Goal: Task Accomplishment & Management: Manage account settings

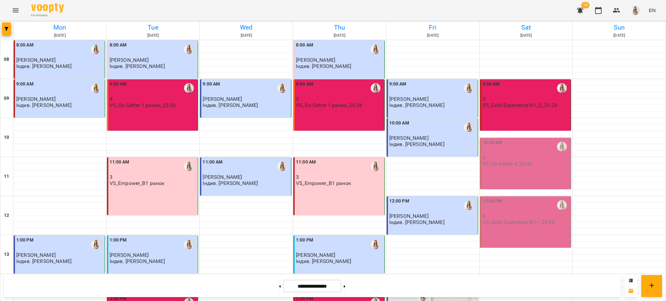
click at [522, 150] on div "10:30 AM" at bounding box center [525, 146] width 87 height 15
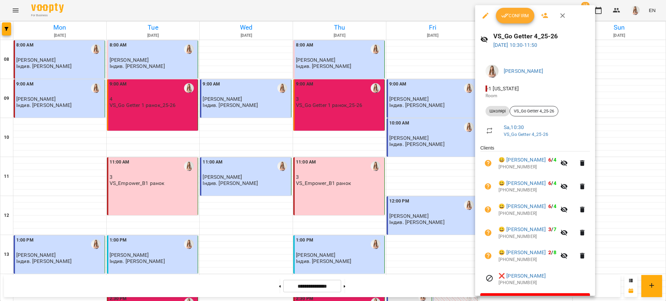
click at [513, 15] on span "Confirm" at bounding box center [515, 16] width 28 height 8
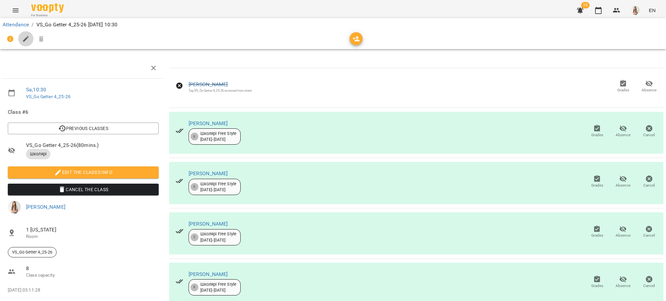
click at [29, 40] on icon "button" at bounding box center [26, 39] width 8 height 8
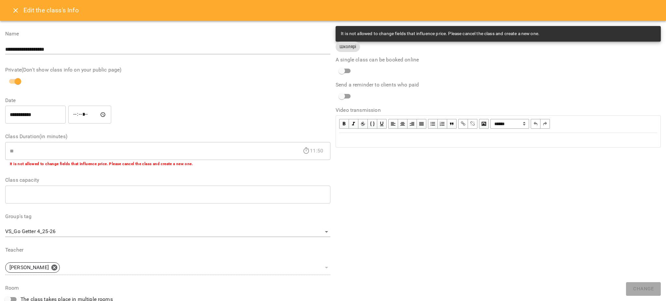
click at [351, 137] on div "Edit text" at bounding box center [498, 140] width 318 height 8
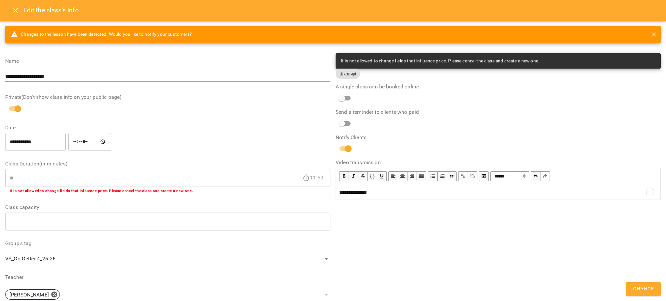
click at [637, 288] on span "Change" at bounding box center [643, 289] width 20 height 8
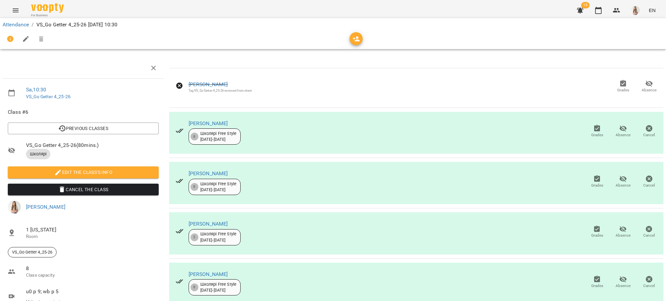
click at [15, 6] on button "Menu" at bounding box center [16, 11] width 16 height 16
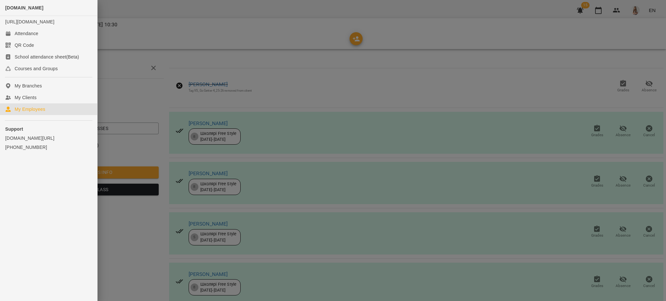
click at [26, 112] on div "My Employees" at bounding box center [30, 109] width 31 height 6
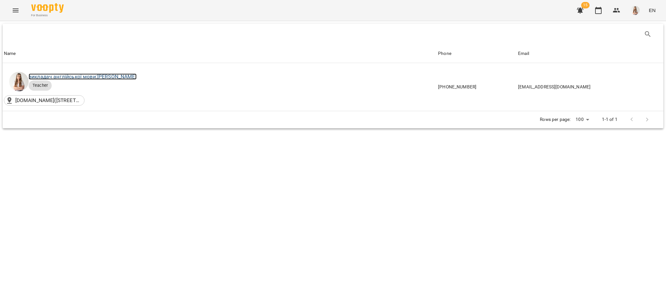
click at [109, 75] on link "викладач англійської мови: [PERSON_NAME]" at bounding box center [83, 76] width 108 height 6
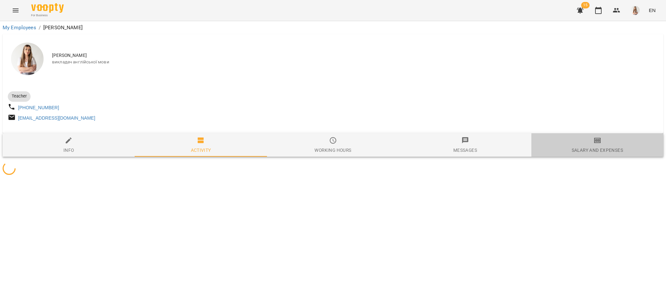
click at [591, 138] on button "Salary and Expenses" at bounding box center [597, 144] width 132 height 23
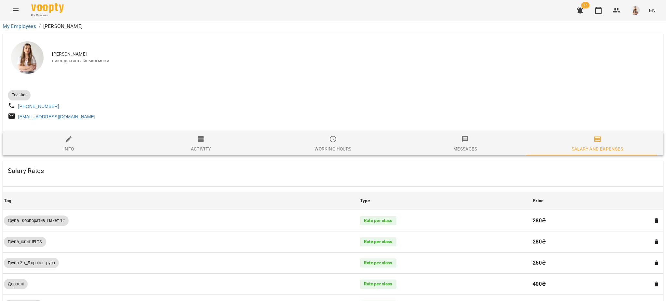
scroll to position [426, 0]
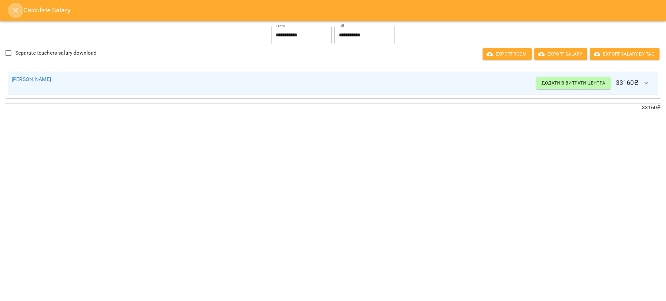
click at [13, 13] on icon "Close" at bounding box center [16, 10] width 8 height 8
click at [13, 13] on icon "Menu" at bounding box center [16, 10] width 8 height 8
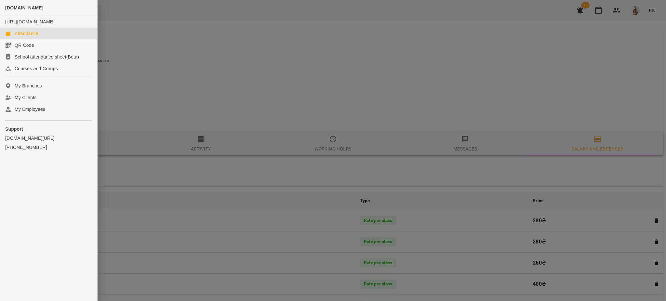
click at [19, 37] on div "Attendance" at bounding box center [27, 33] width 24 height 6
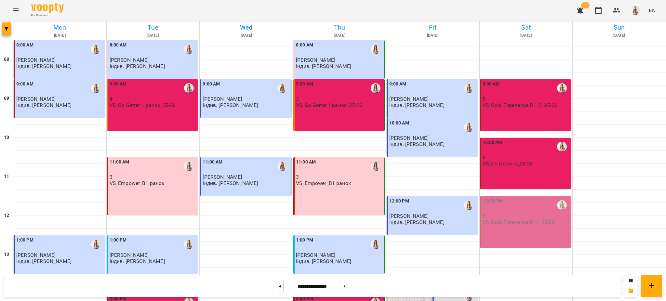
scroll to position [275, 0]
click at [345, 286] on icon at bounding box center [345, 286] width 2 height 3
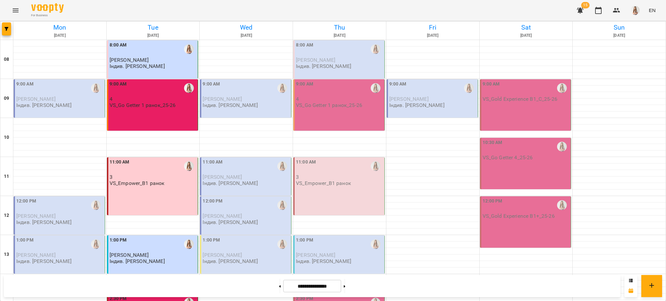
scroll to position [130, 0]
click at [279, 285] on button at bounding box center [280, 286] width 2 height 14
type input "**********"
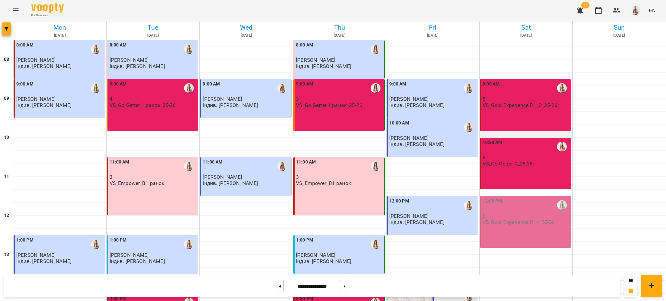
scroll to position [43, 0]
click at [519, 155] on p "5" at bounding box center [525, 158] width 87 height 6
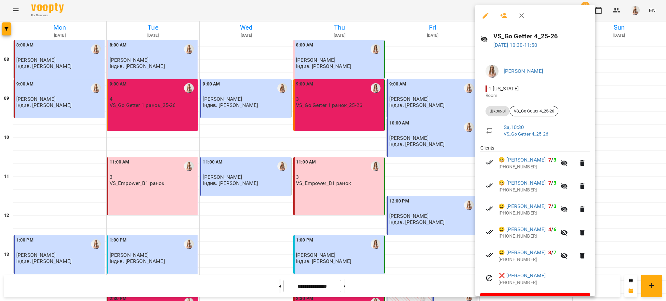
click at [486, 14] on icon "button" at bounding box center [485, 16] width 8 height 8
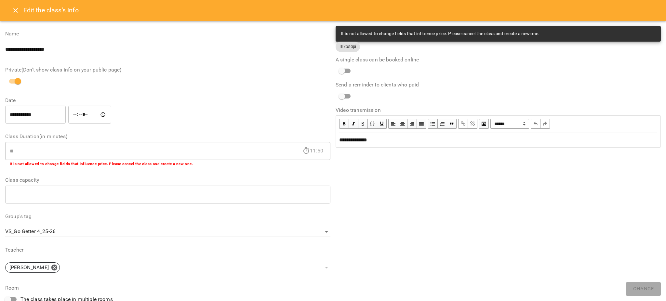
click at [391, 141] on div "**********" at bounding box center [498, 140] width 318 height 8
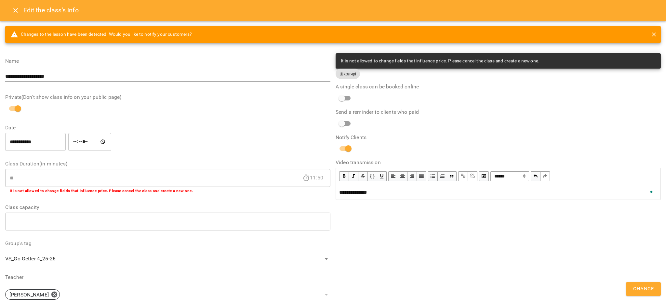
click at [647, 295] on button "Change" at bounding box center [643, 289] width 35 height 14
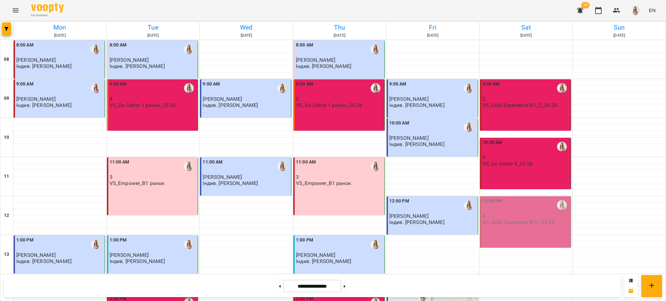
scroll to position [275, 0]
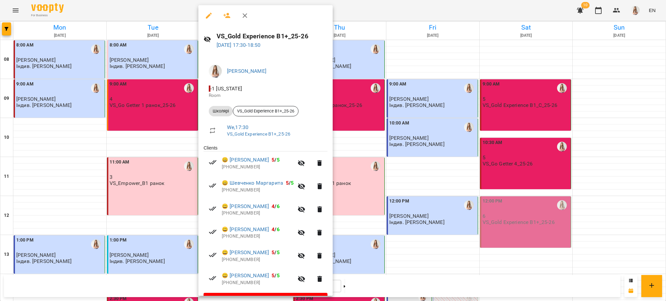
click at [208, 21] on button "button" at bounding box center [209, 16] width 16 height 16
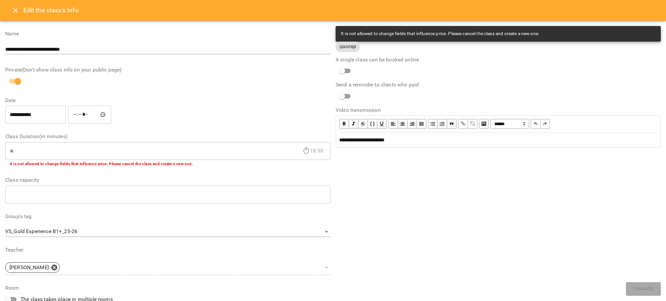
click at [369, 137] on span "**********" at bounding box center [361, 139] width 45 height 5
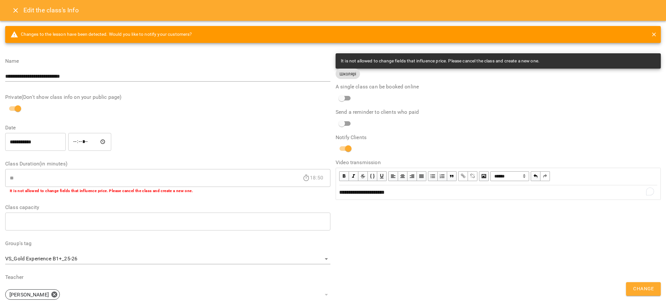
click at [639, 288] on span "Change" at bounding box center [643, 289] width 20 height 8
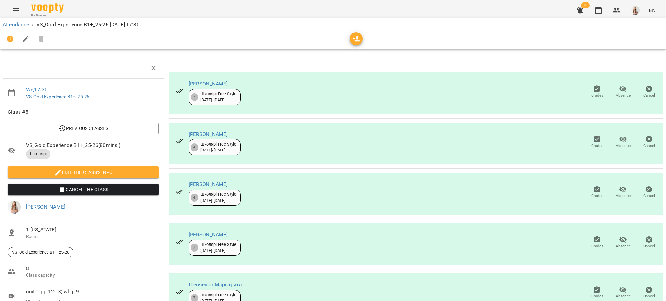
click at [24, 15] on div "For Business 10 EN" at bounding box center [333, 10] width 666 height 21
click at [19, 11] on button "Menu" at bounding box center [16, 11] width 16 height 16
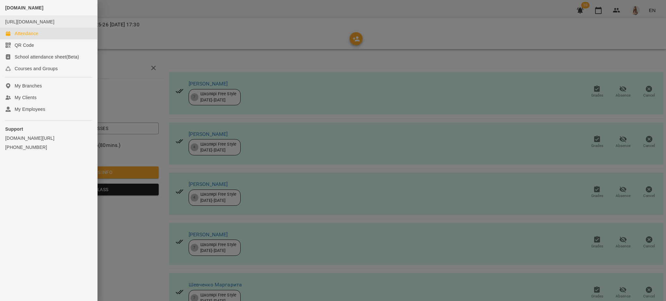
drag, startPoint x: 26, startPoint y: 38, endPoint x: 42, endPoint y: 27, distance: 19.5
click at [26, 37] on div "Attendance" at bounding box center [27, 33] width 24 height 6
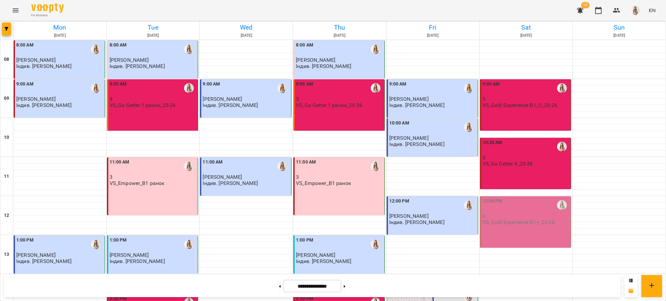
click at [513, 205] on div "12:00 PM" at bounding box center [525, 205] width 87 height 15
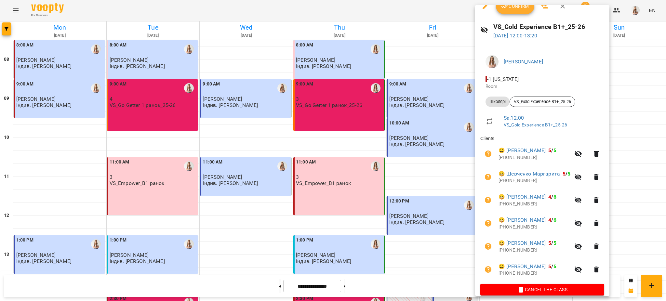
scroll to position [17, 0]
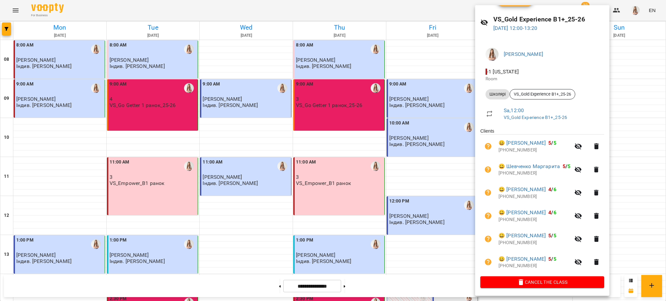
click at [420, 92] on div at bounding box center [333, 150] width 666 height 301
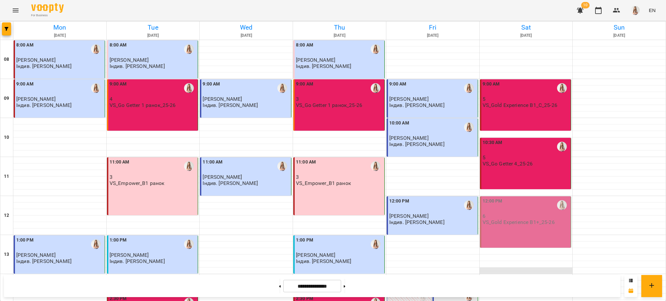
scroll to position [173, 0]
click at [513, 196] on div "12:00 PM 6 VS_Gold Experience B1+_25-26" at bounding box center [525, 221] width 91 height 51
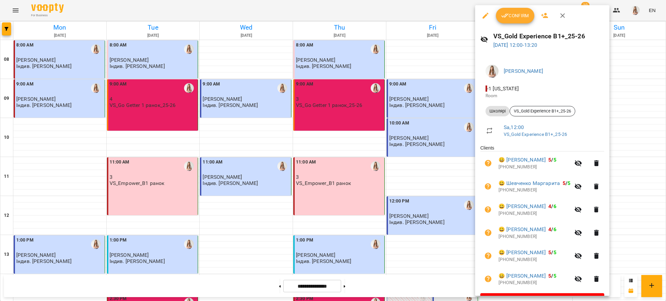
click at [366, 118] on div at bounding box center [333, 150] width 666 height 301
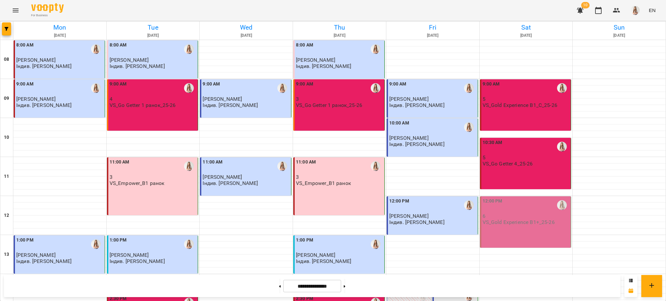
scroll to position [0, 0]
click at [511, 231] on div "12:00 PM 6 VS_Gold Experience B1+_25-26" at bounding box center [525, 221] width 91 height 51
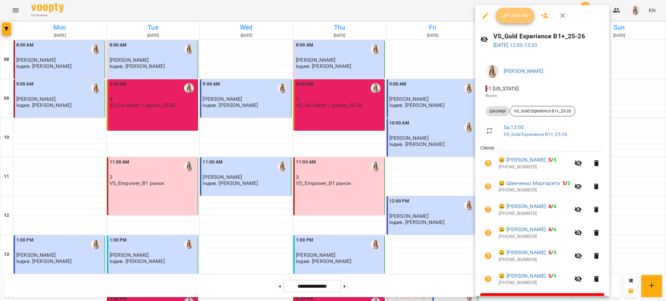
click at [517, 14] on span "Confirm" at bounding box center [515, 16] width 28 height 8
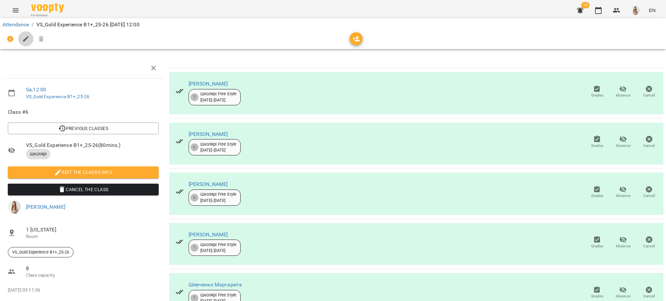
click at [27, 36] on icon "button" at bounding box center [26, 39] width 8 height 8
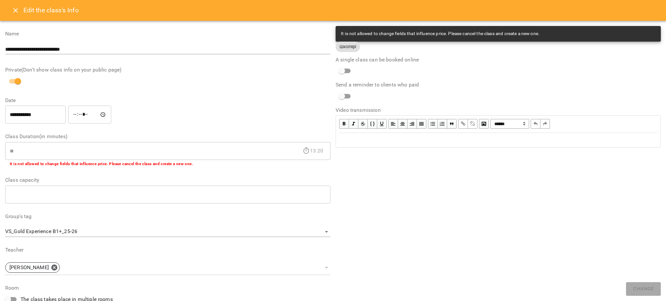
click at [393, 148] on div "**********" at bounding box center [498, 220] width 330 height 394
click at [397, 140] on div "Edit text" at bounding box center [498, 140] width 318 height 8
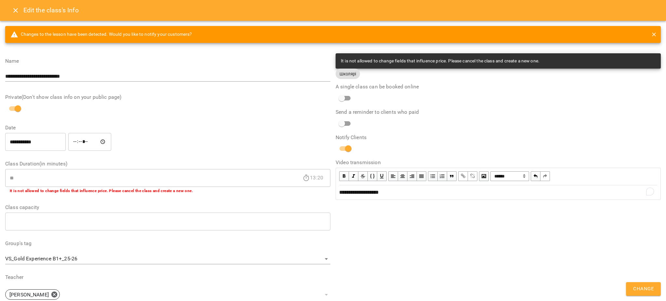
click at [647, 290] on span "Change" at bounding box center [643, 289] width 20 height 8
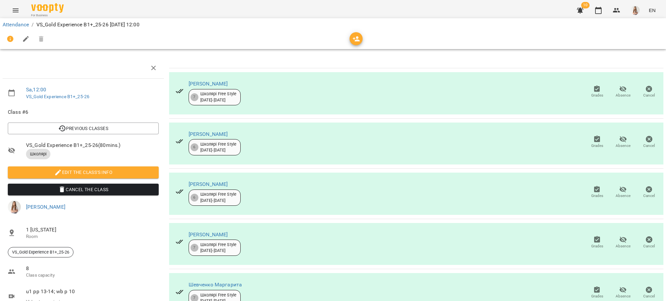
click at [7, 2] on div "For Business 10 EN" at bounding box center [333, 10] width 666 height 21
click at [9, 6] on button "Menu" at bounding box center [16, 11] width 16 height 16
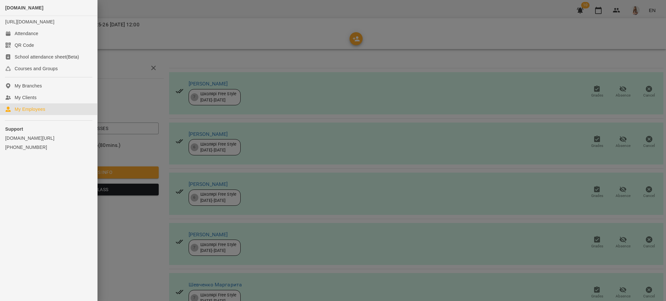
click at [38, 112] on div "My Employees" at bounding box center [30, 109] width 31 height 6
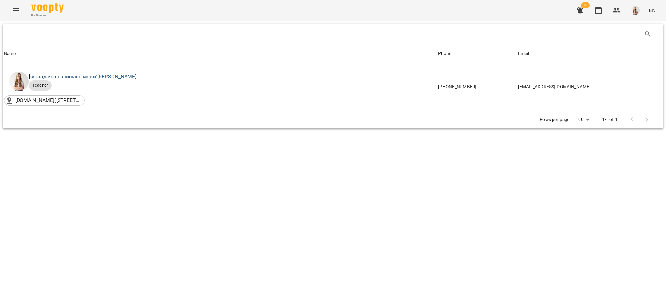
click at [108, 76] on link "викладач англійської мови: [PERSON_NAME]" at bounding box center [83, 76] width 108 height 6
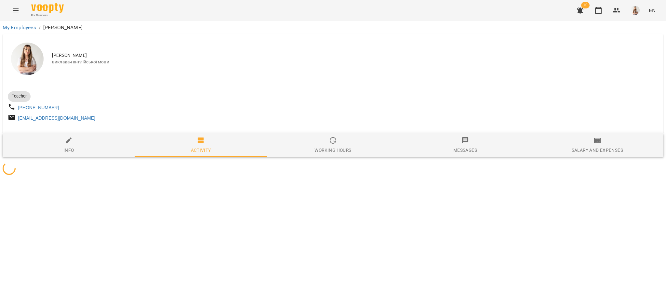
click at [611, 151] on div "Salary and Expenses" at bounding box center [596, 150] width 51 height 8
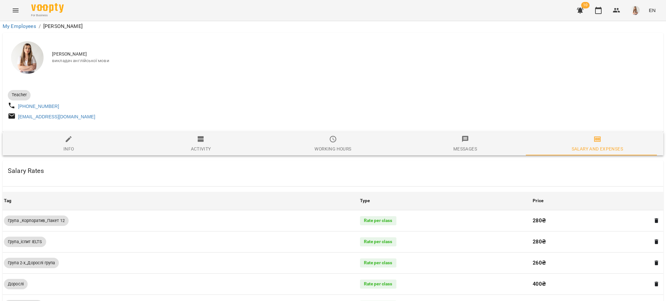
scroll to position [383, 0]
